Goal: Task Accomplishment & Management: Use online tool/utility

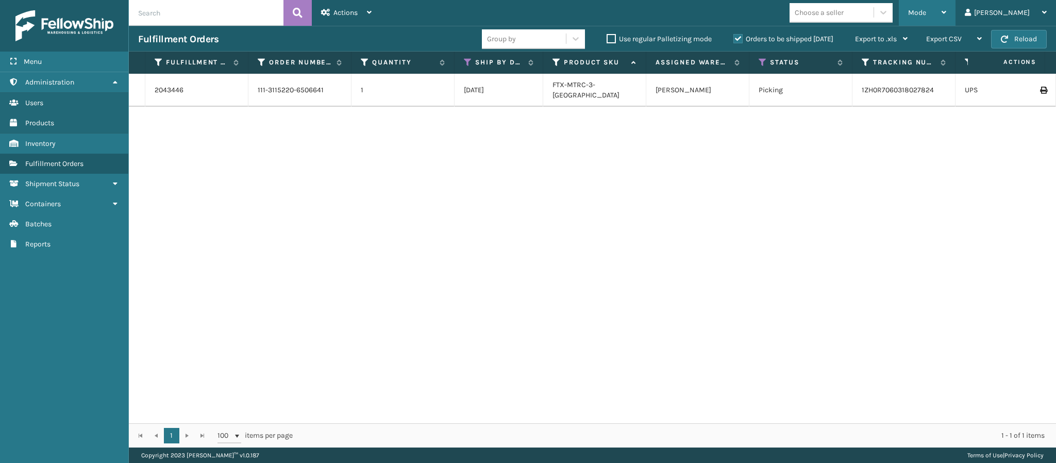
click at [946, 18] on div "Mode" at bounding box center [927, 13] width 38 height 26
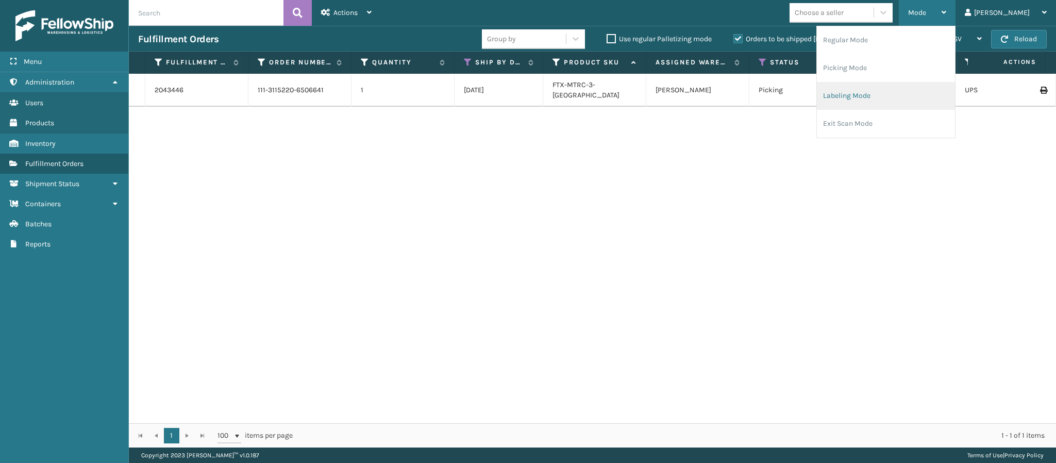
click at [911, 87] on li "Labeling Mode" at bounding box center [886, 96] width 138 height 28
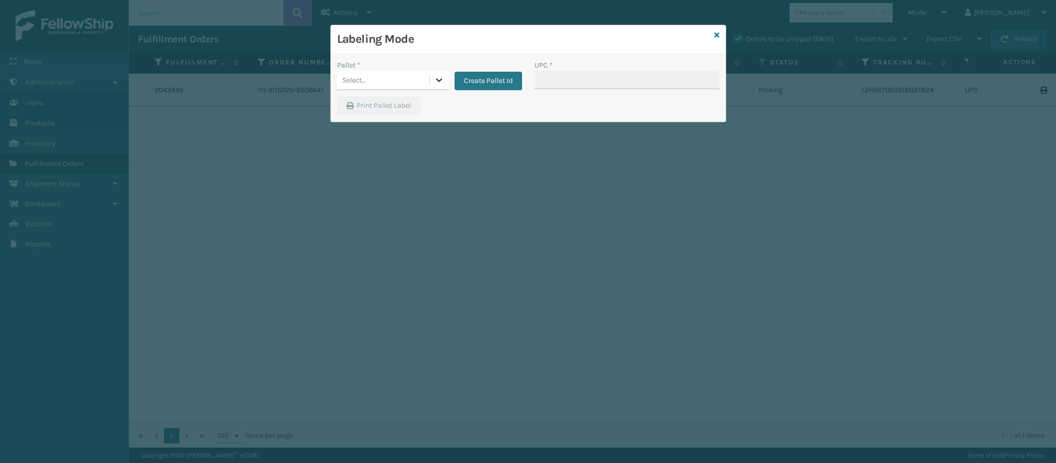
click at [441, 84] on icon at bounding box center [439, 80] width 10 height 10
click at [475, 74] on button "Create Pallet Id" at bounding box center [487, 81] width 67 height 19
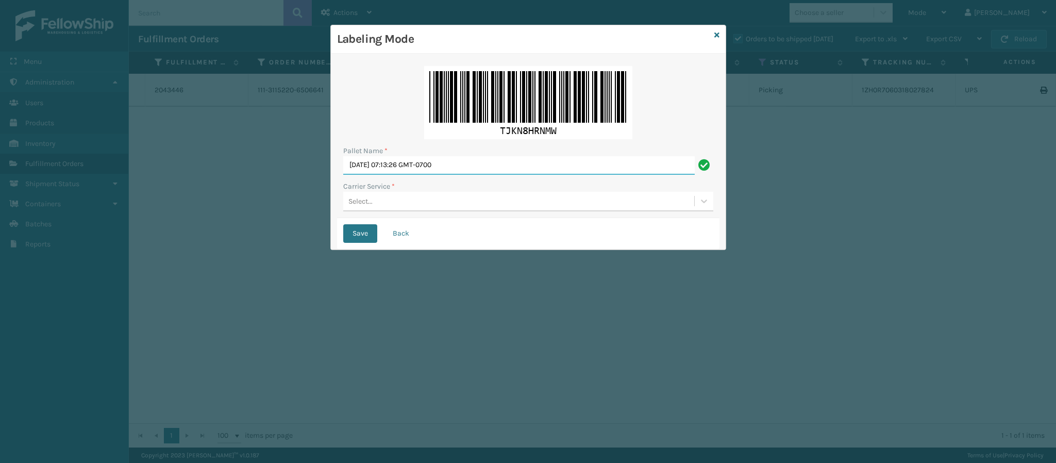
click at [455, 175] on input "[DATE] 07:13:26 GMT-0700" at bounding box center [518, 165] width 351 height 19
type input "Fedex Ground FEDZ554109"
click at [388, 204] on div "Select..." at bounding box center [518, 201] width 351 height 17
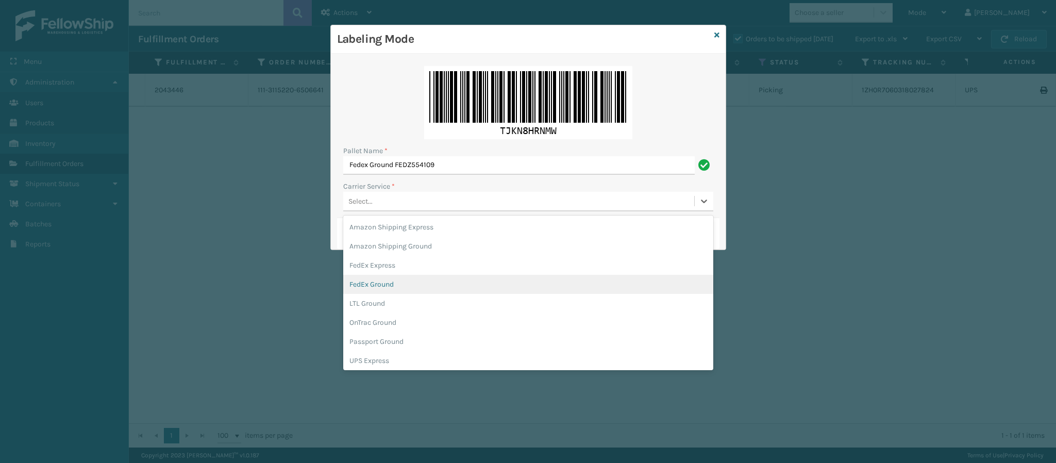
click at [402, 286] on div "FedEx Ground" at bounding box center [528, 284] width 370 height 19
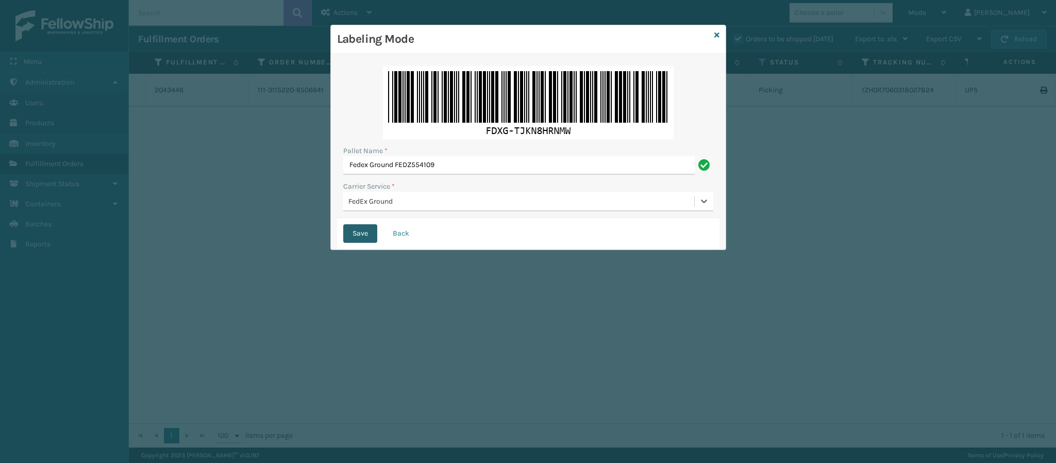
click at [359, 236] on button "Save" at bounding box center [360, 233] width 34 height 19
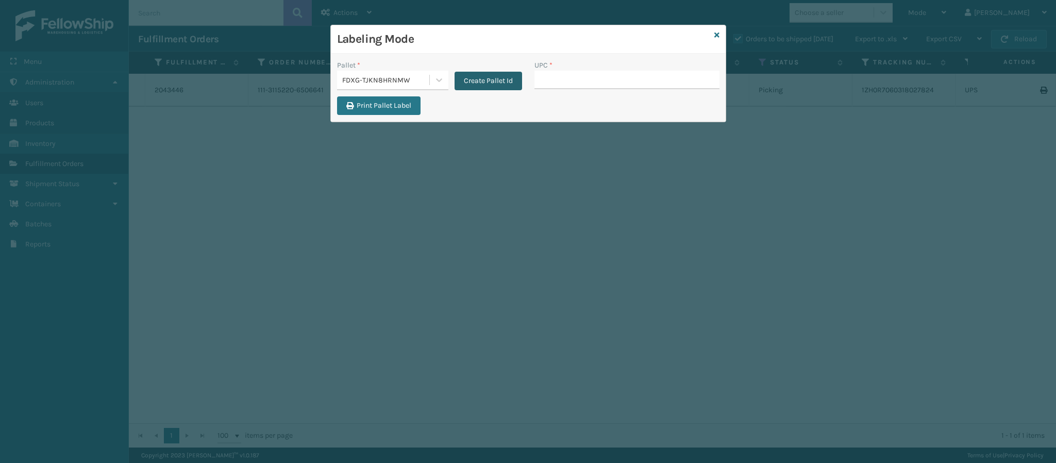
click at [480, 82] on button "Create Pallet Id" at bounding box center [487, 81] width 67 height 19
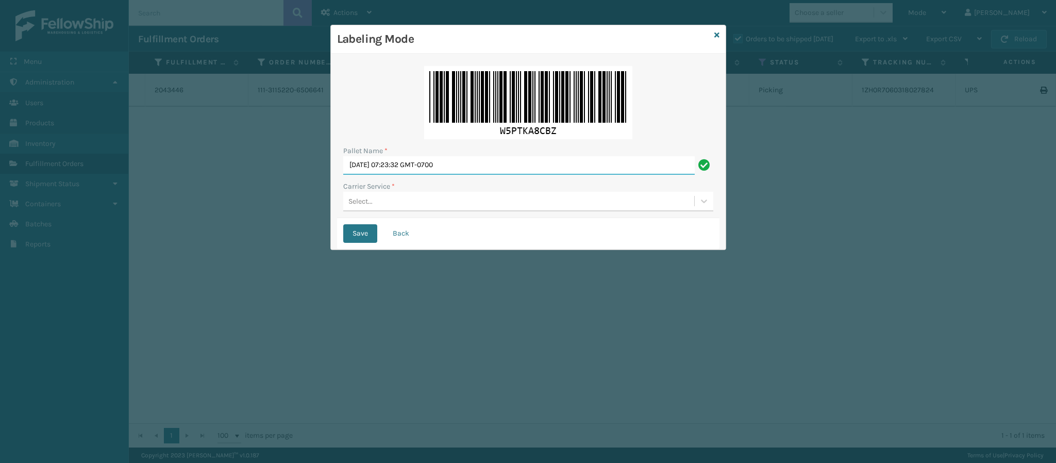
click at [435, 161] on input "[DATE] 07:23:32 GMT-0700" at bounding box center [518, 165] width 351 height 19
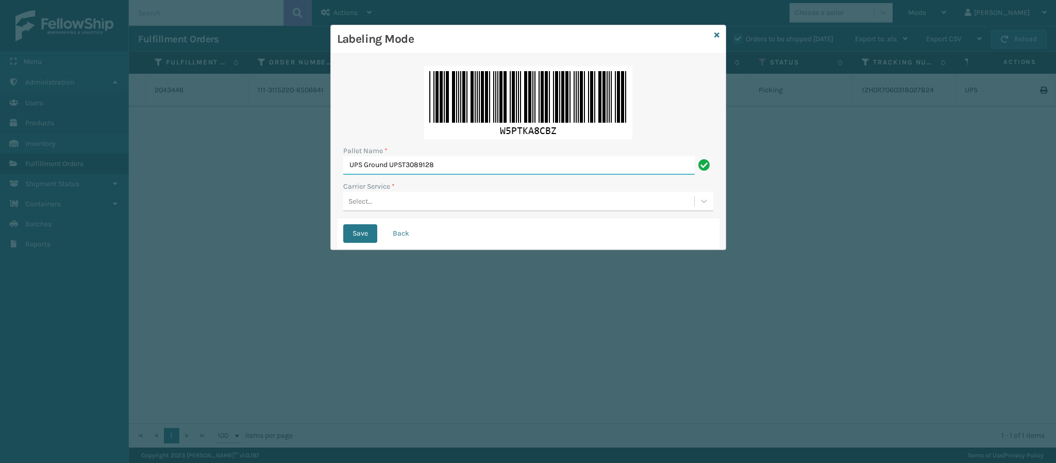
type input "UPS Ground UPST3089128"
click at [424, 196] on div "Select..." at bounding box center [518, 201] width 351 height 17
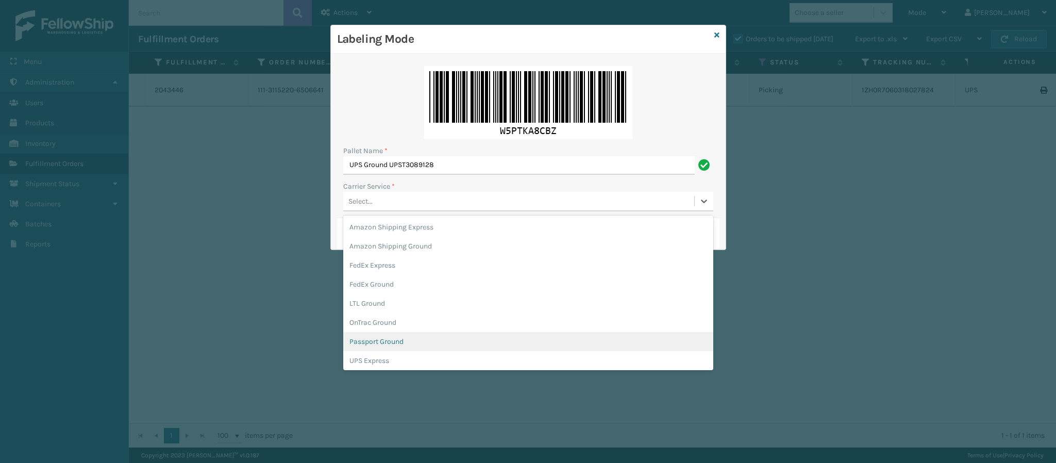
scroll to position [31, 0]
click at [424, 345] on div "UPS Ground" at bounding box center [528, 348] width 370 height 19
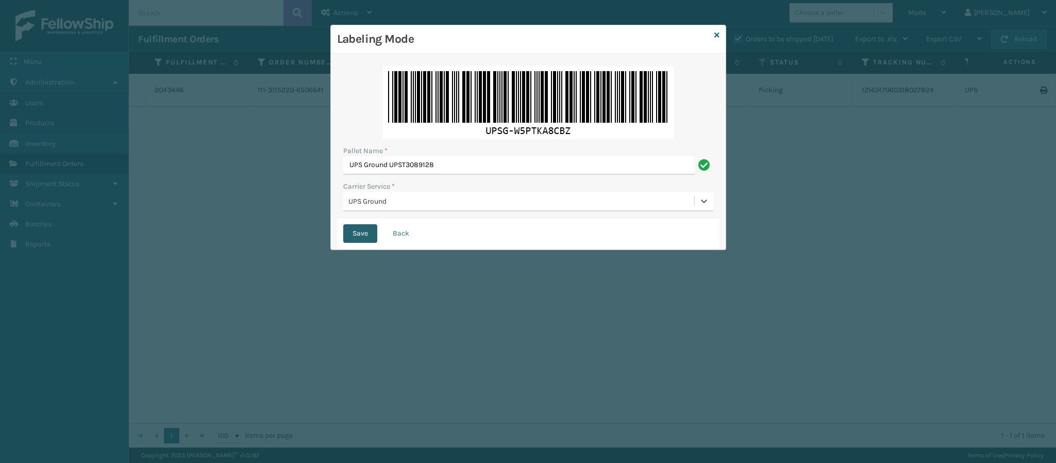
click at [367, 229] on button "Save" at bounding box center [360, 233] width 34 height 19
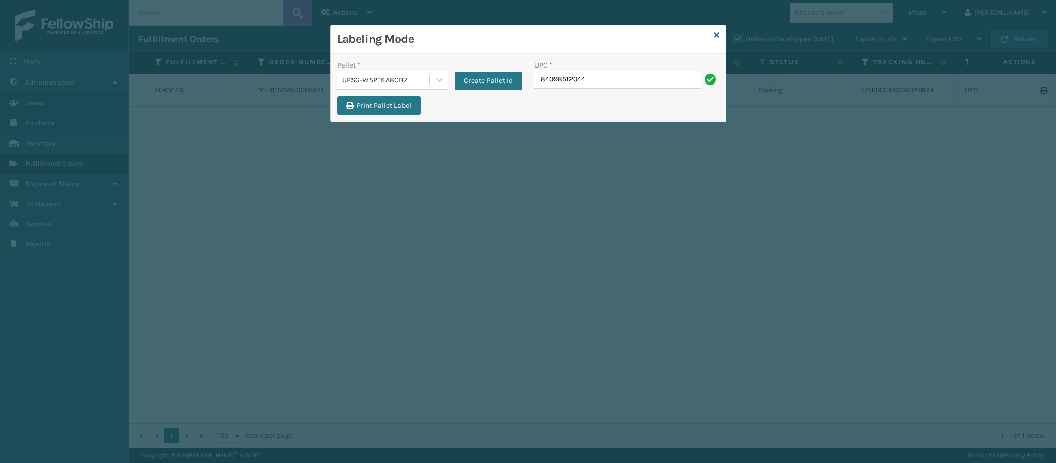
type input "840985120443"
click at [434, 82] on icon at bounding box center [439, 80] width 10 height 10
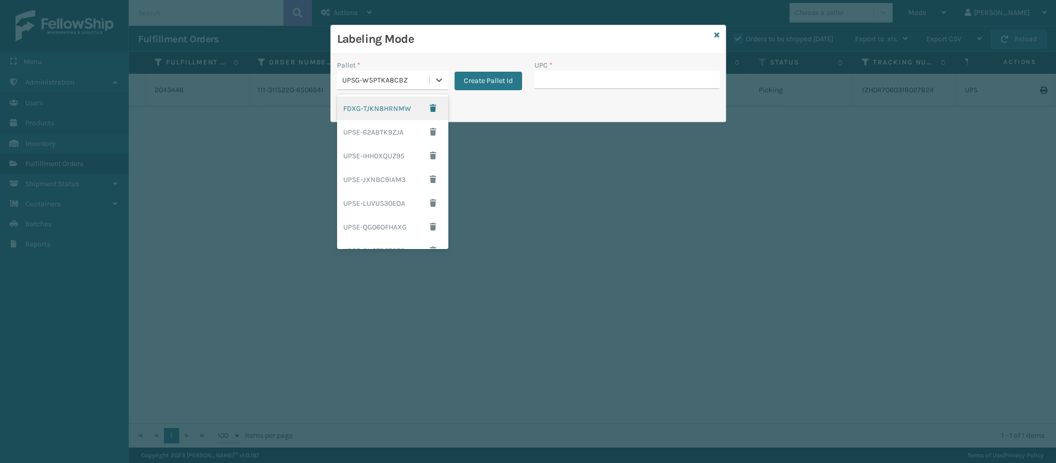
click at [394, 112] on div "FDXG-TJKN8HRNMW" at bounding box center [392, 108] width 111 height 24
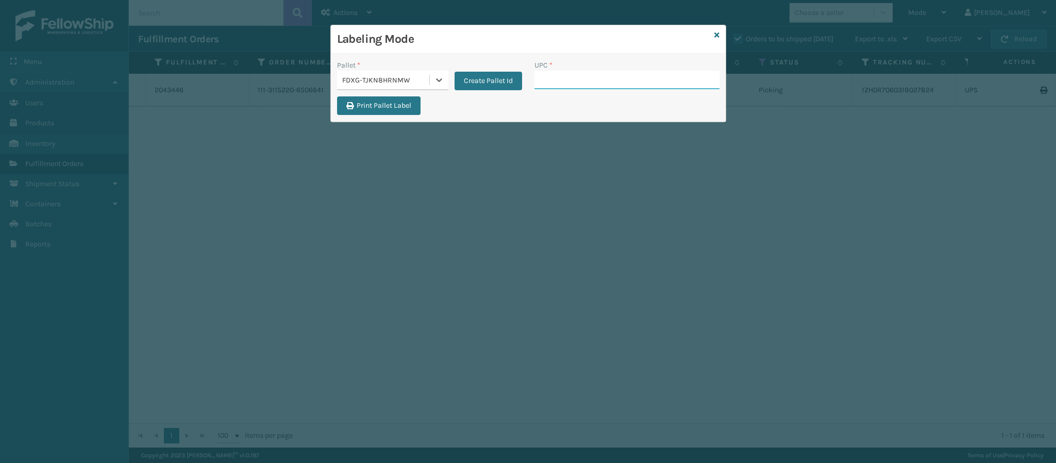
click at [616, 80] on input "UPC *" at bounding box center [626, 80] width 185 height 19
type input "849986009504"
type input "8499860093"
type input "849986009498"
